Goal: Task Accomplishment & Management: Manage account settings

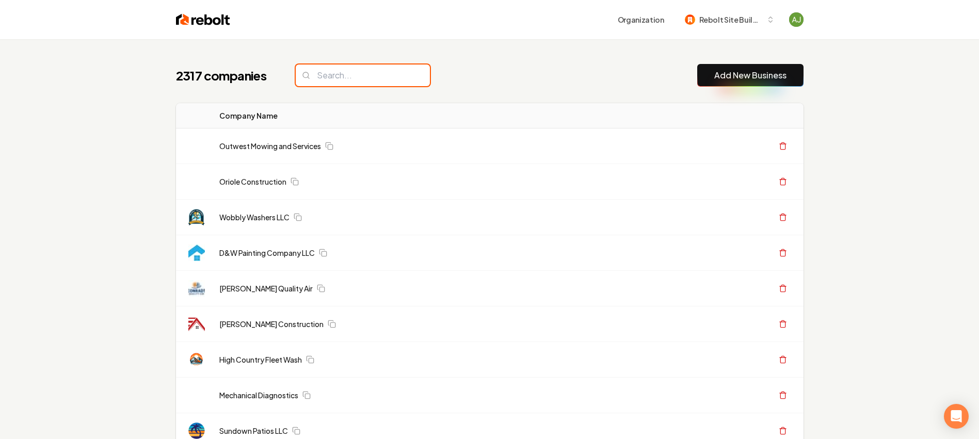
click at [328, 70] on input "search" at bounding box center [363, 75] width 134 height 22
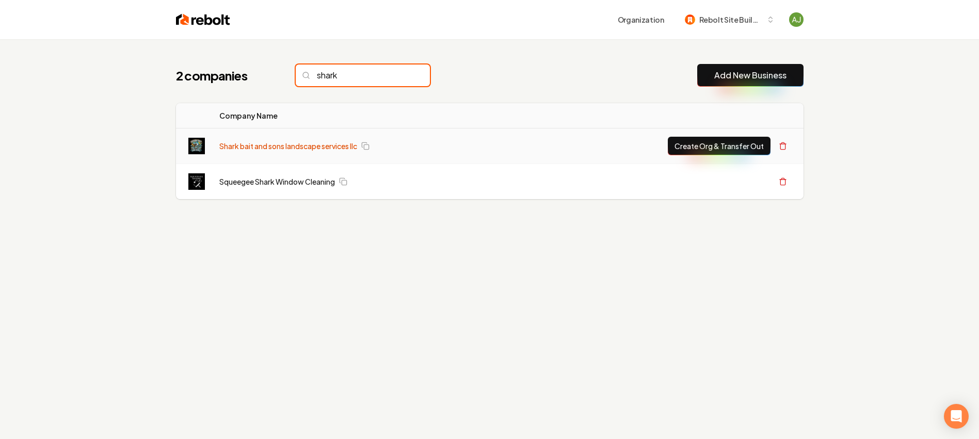
type input "shark"
click at [284, 145] on link "Shark bait and sons landscape services llc" at bounding box center [288, 146] width 138 height 10
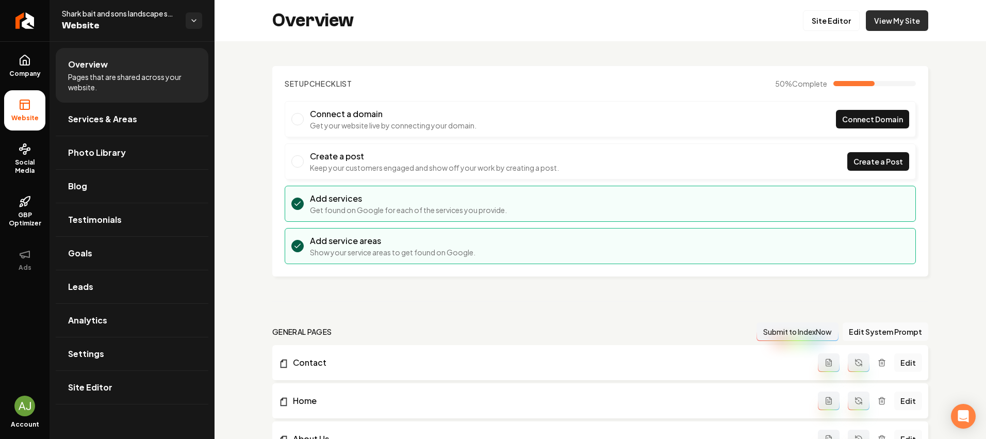
click at [870, 24] on link "View My Site" at bounding box center [897, 20] width 62 height 21
click at [819, 19] on link "Site Editor" at bounding box center [831, 20] width 57 height 21
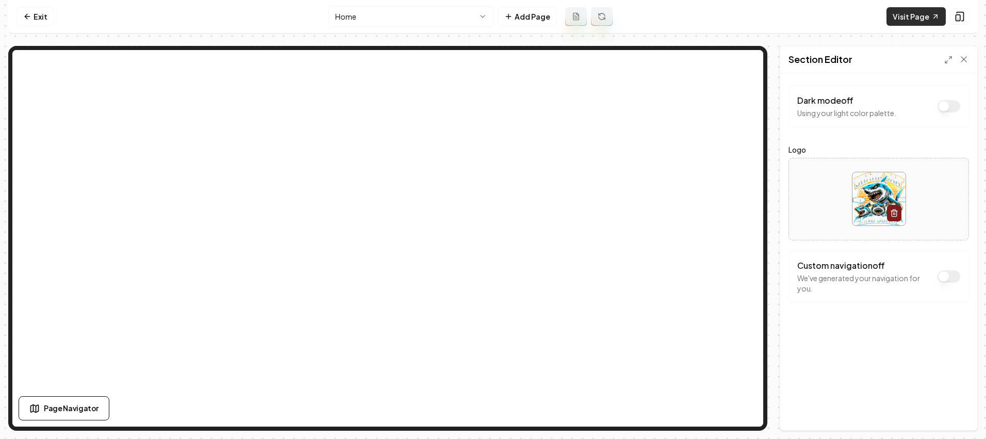
click at [899, 16] on link "Visit Page" at bounding box center [916, 16] width 59 height 19
click at [35, 16] on link "Exit" at bounding box center [36, 16] width 38 height 19
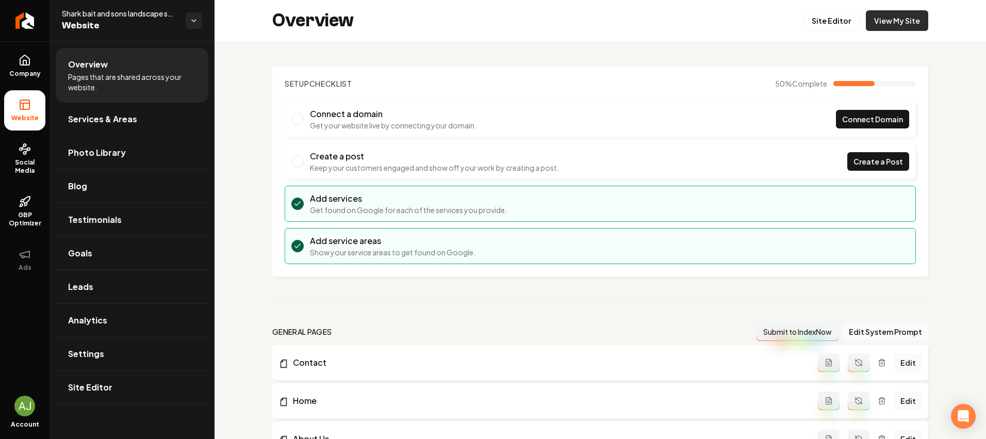
click at [889, 14] on link "View My Site" at bounding box center [897, 20] width 62 height 21
click at [833, 19] on link "Site Editor" at bounding box center [831, 20] width 57 height 21
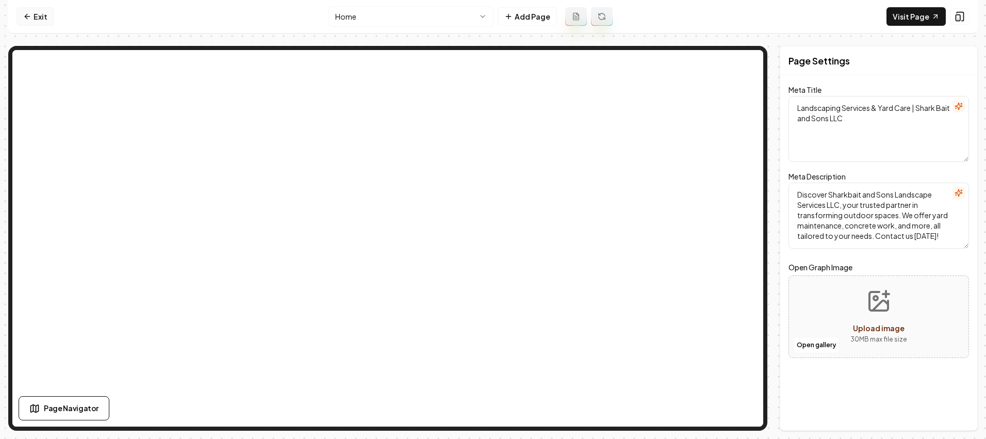
click at [42, 18] on link "Exit" at bounding box center [36, 16] width 38 height 19
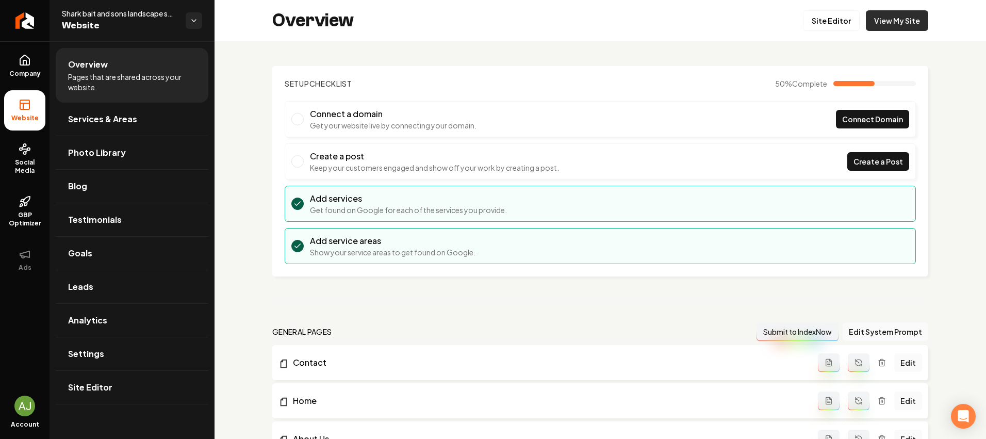
click at [894, 28] on link "View My Site" at bounding box center [897, 20] width 62 height 21
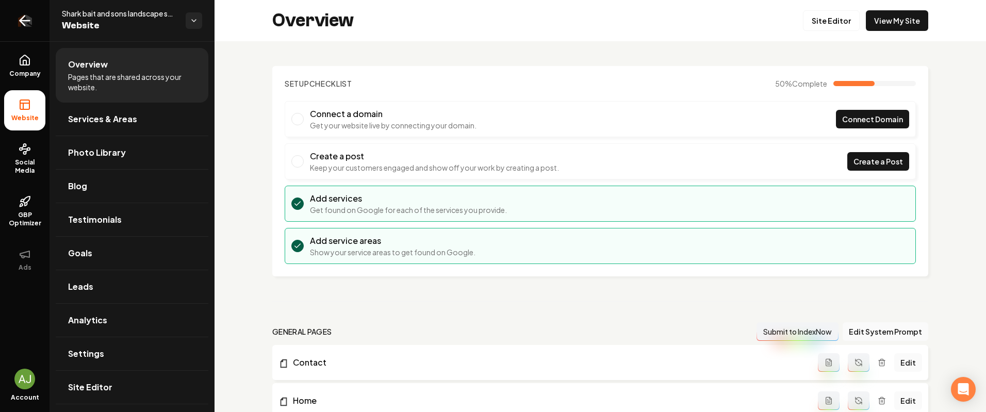
click at [38, 20] on link "Return to dashboard" at bounding box center [25, 20] width 50 height 41
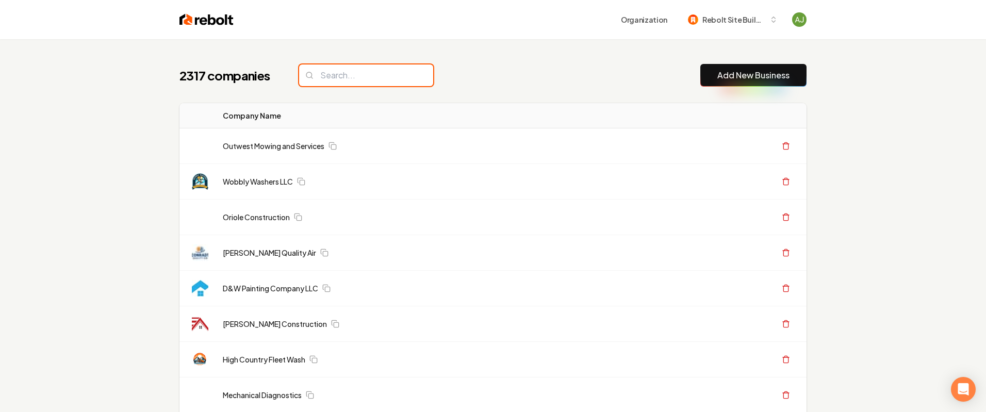
click at [326, 77] on input "search" at bounding box center [366, 75] width 134 height 22
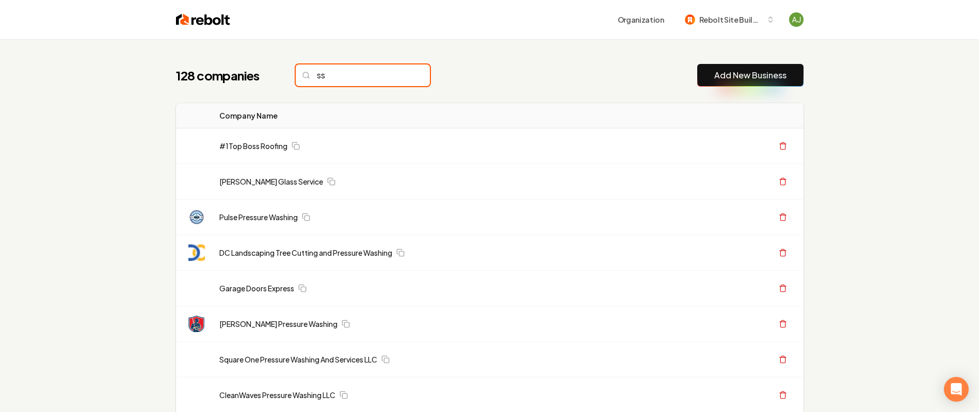
type input "s"
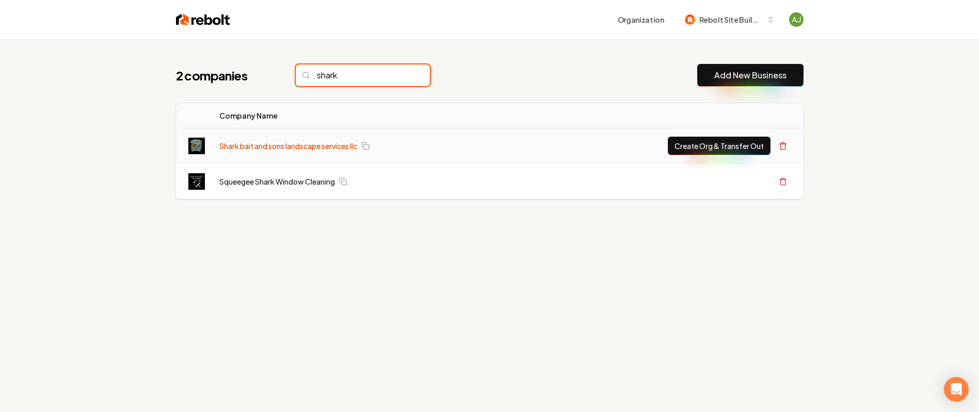
type input "shark"
click at [308, 149] on link "Shark bait and sons landscape services llc" at bounding box center [288, 146] width 138 height 10
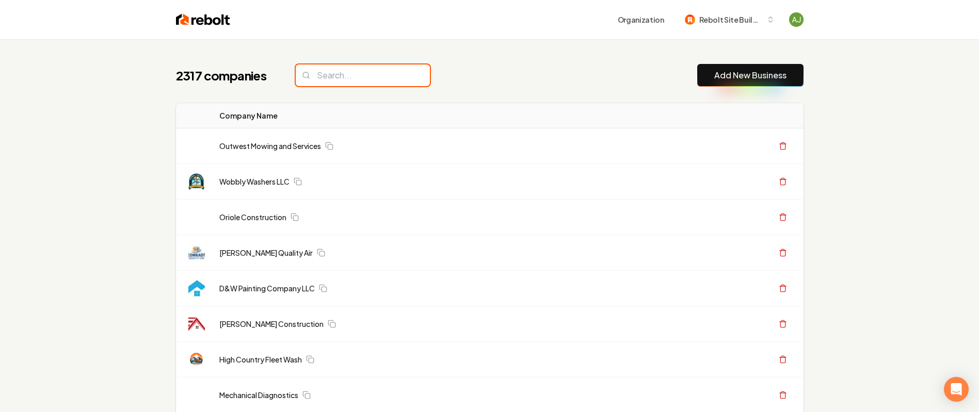
click at [328, 78] on input "search" at bounding box center [363, 75] width 134 height 22
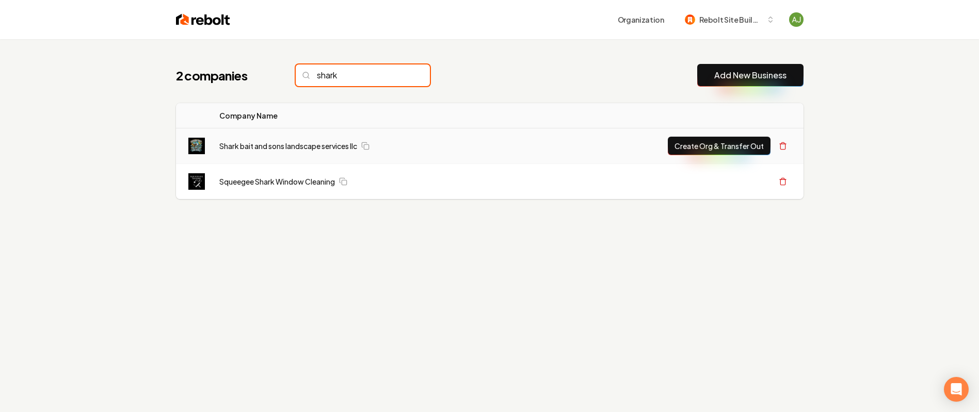
type input "shark"
click at [685, 149] on button "Create Org & Transfer Out" at bounding box center [719, 146] width 103 height 19
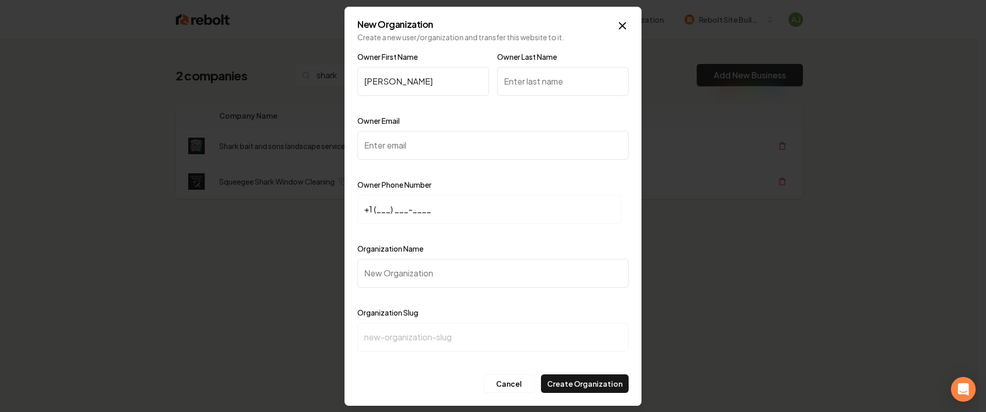
type input "[PERSON_NAME]"
click at [536, 79] on input "Owner Last Name" at bounding box center [563, 81] width 132 height 29
type input "[PERSON_NAME]"
click at [435, 144] on input "Owner Email" at bounding box center [493, 145] width 271 height 29
paste input "[EMAIL_ADDRESS][DOMAIN_NAME]"
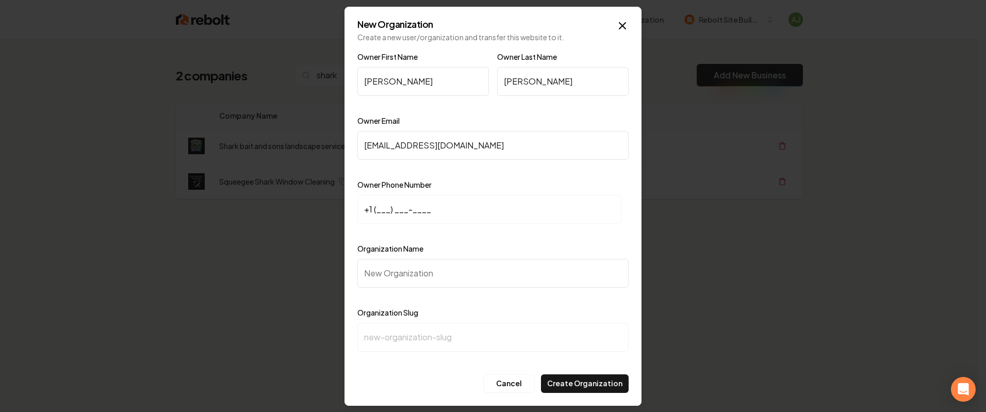
type input "[EMAIL_ADDRESS][DOMAIN_NAME]"
click at [383, 212] on input "+1 (___) ___-____" at bounding box center [490, 209] width 264 height 29
paste input "253) 273-1267"
type input "[PHONE_NUMBER]"
click at [397, 270] on input "Organization Name" at bounding box center [493, 273] width 271 height 29
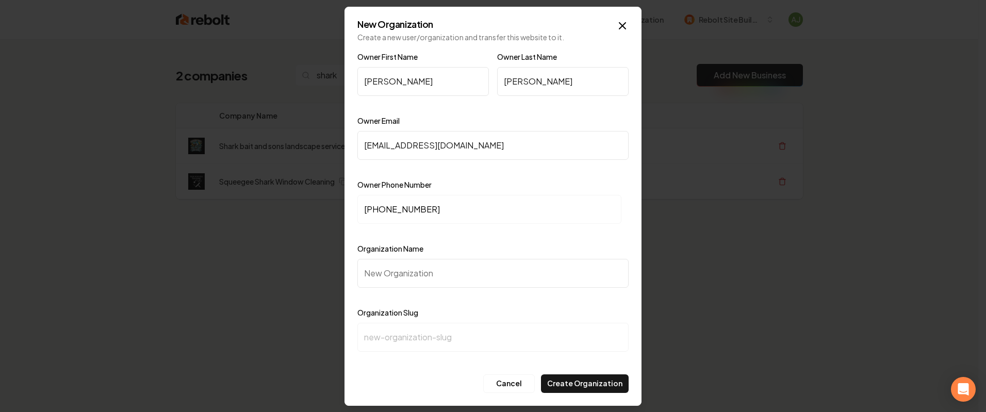
paste input "shark bait and sons landscape services llc"
type input "shark bait and sons landscape services llc"
type input "shark-bait-and-sons-landscape-services-llc"
type input "shark bait and sons landscape services llc"
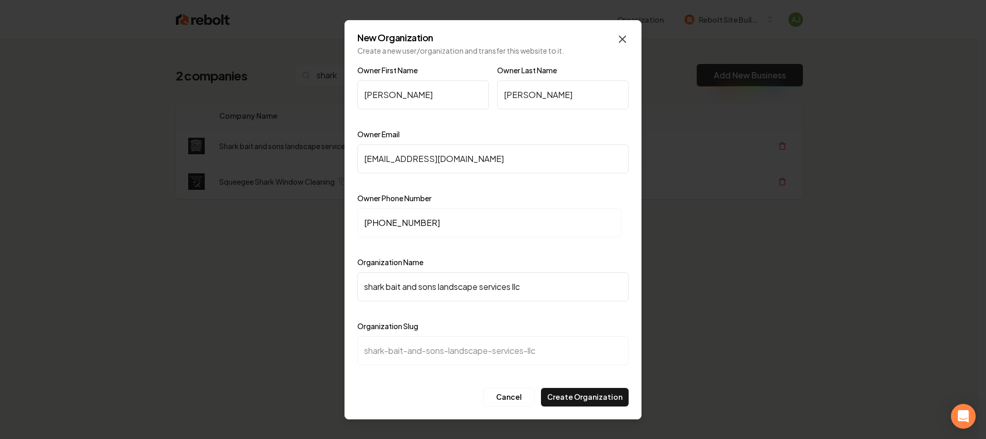
click at [621, 40] on icon "button" at bounding box center [623, 39] width 6 height 6
